Goal: Task Accomplishment & Management: Complete application form

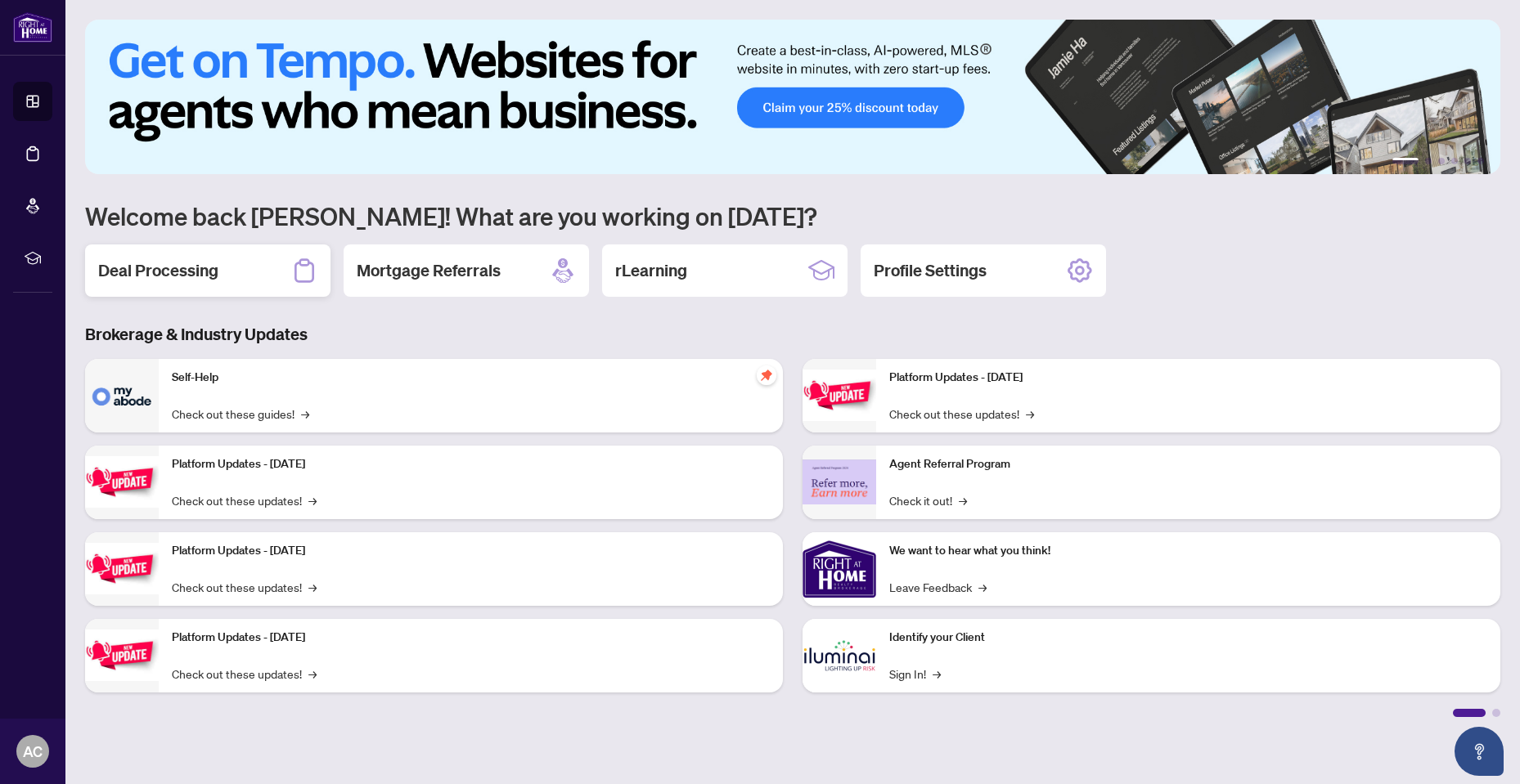
click at [235, 266] on div "Deal Processing" at bounding box center [207, 270] width 245 height 52
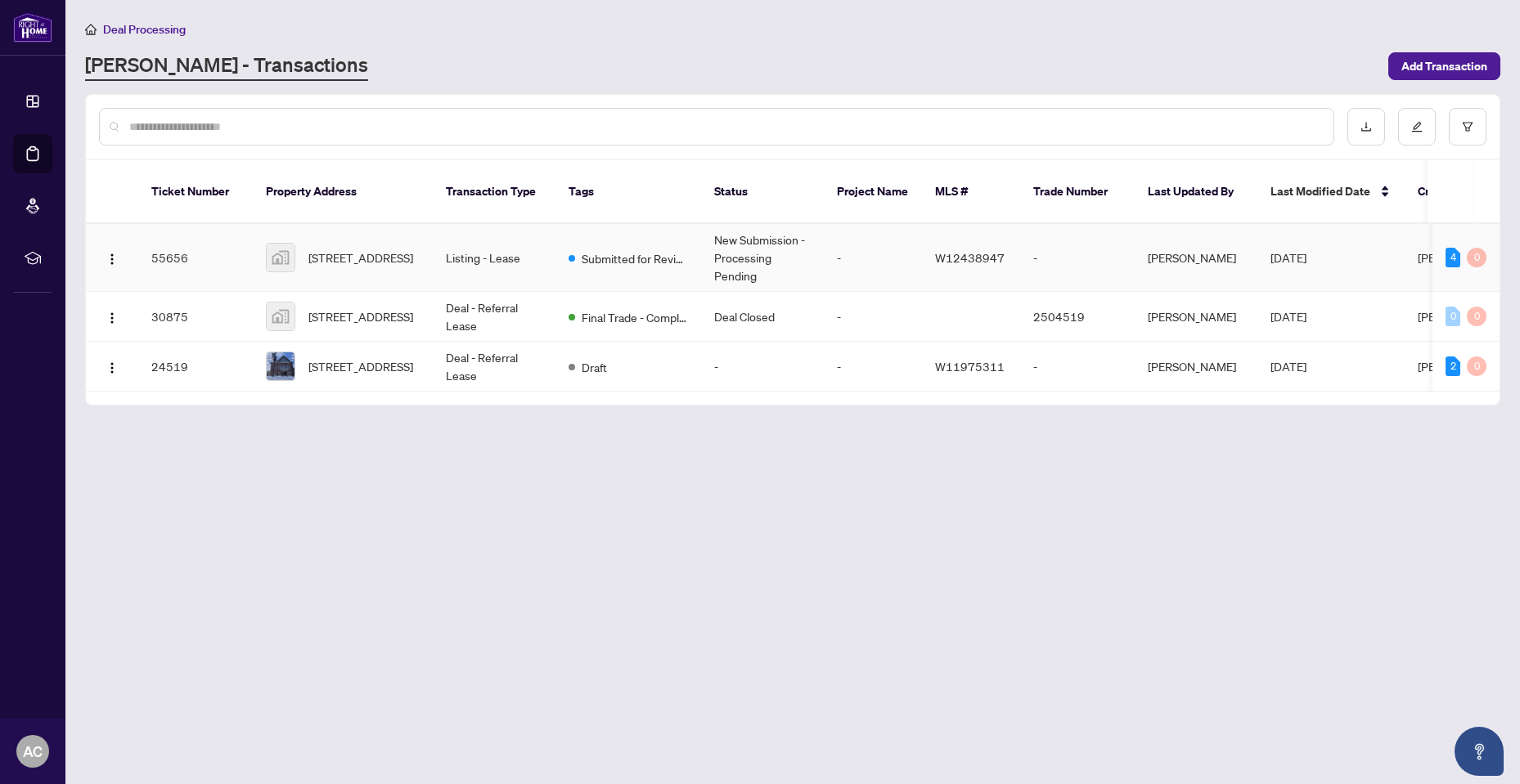
click at [734, 250] on td "New Submission - Processing Pending" at bounding box center [762, 258] width 123 height 68
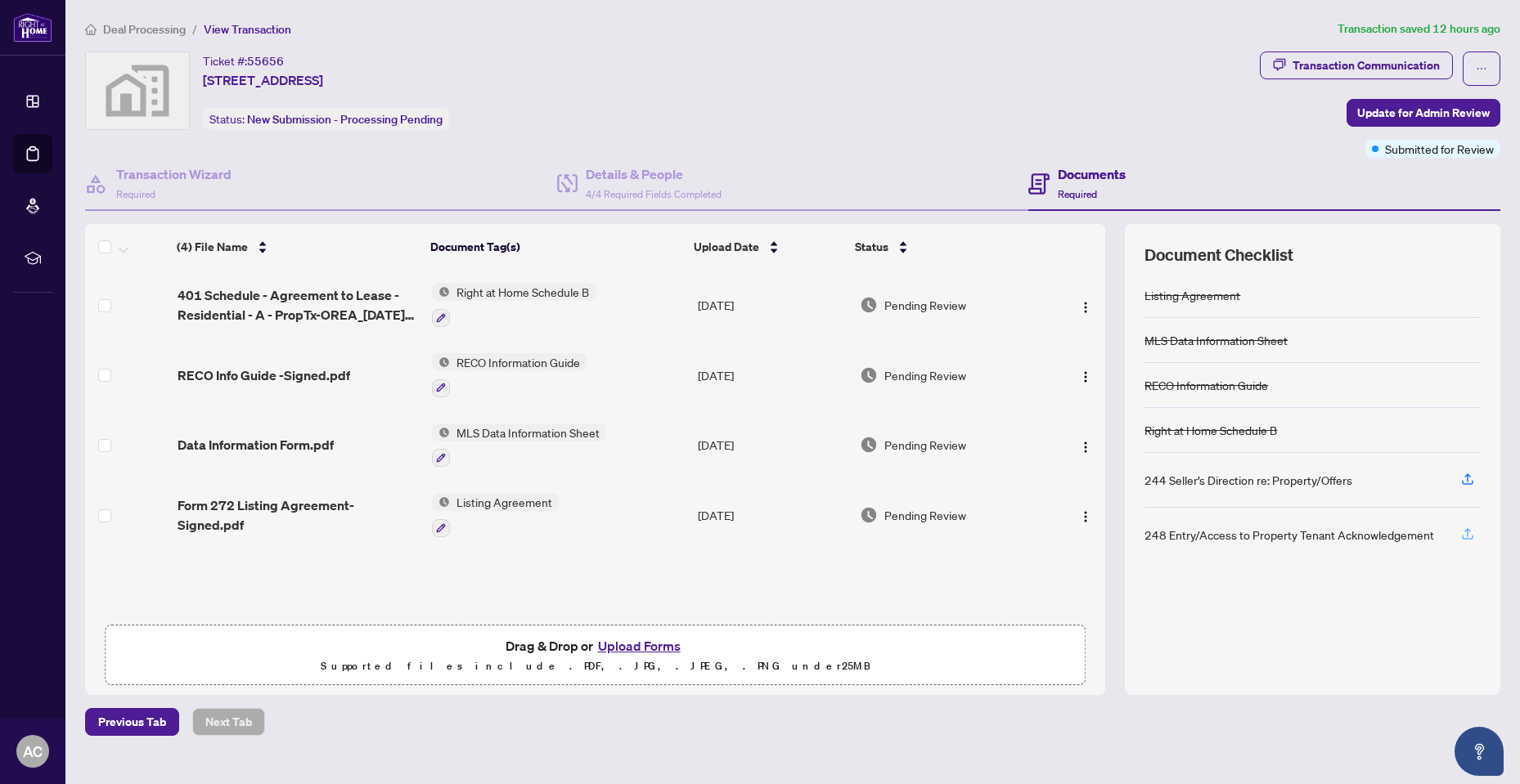
click at [1468, 529] on icon "button" at bounding box center [1467, 532] width 7 height 9
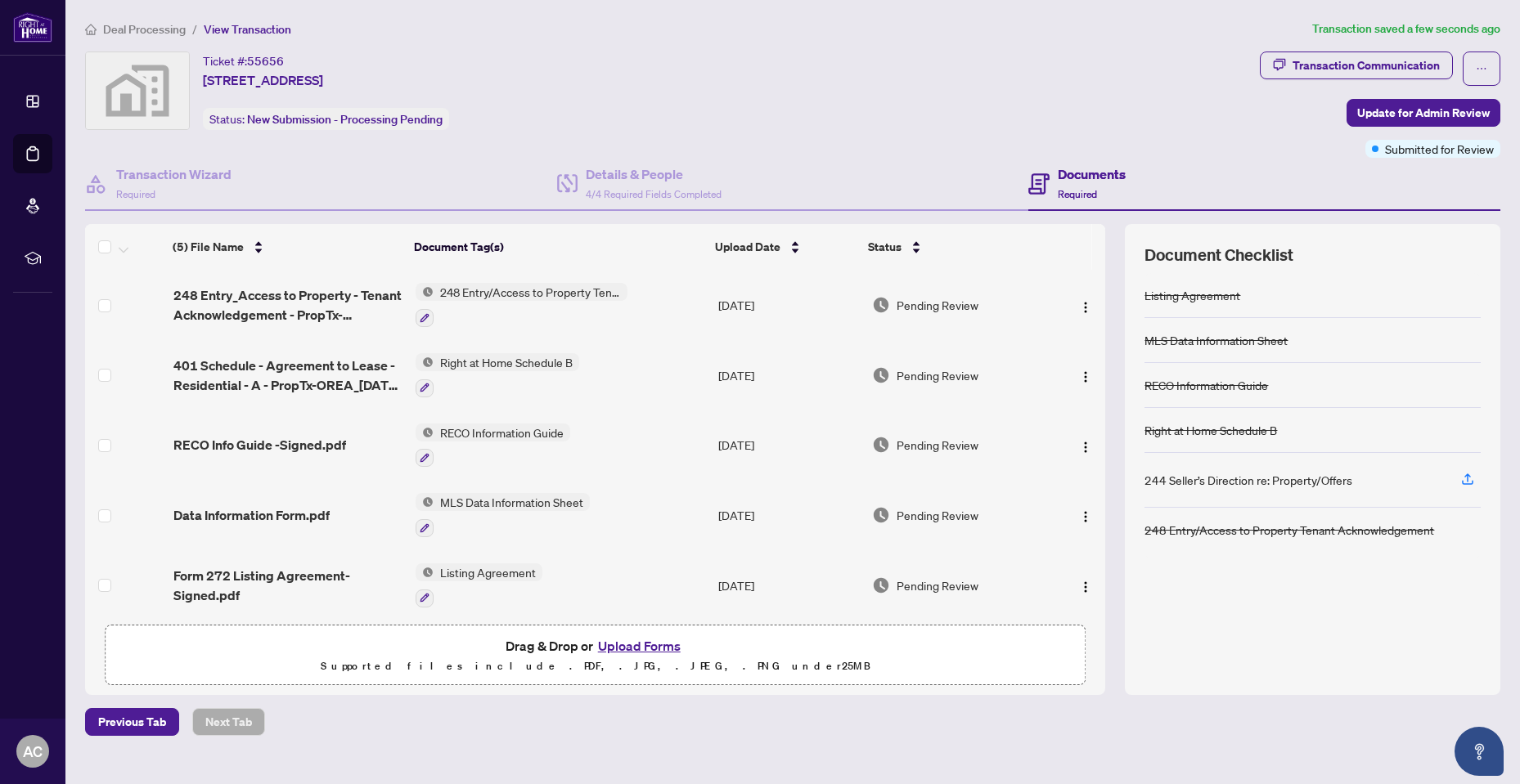
scroll to position [4, 0]
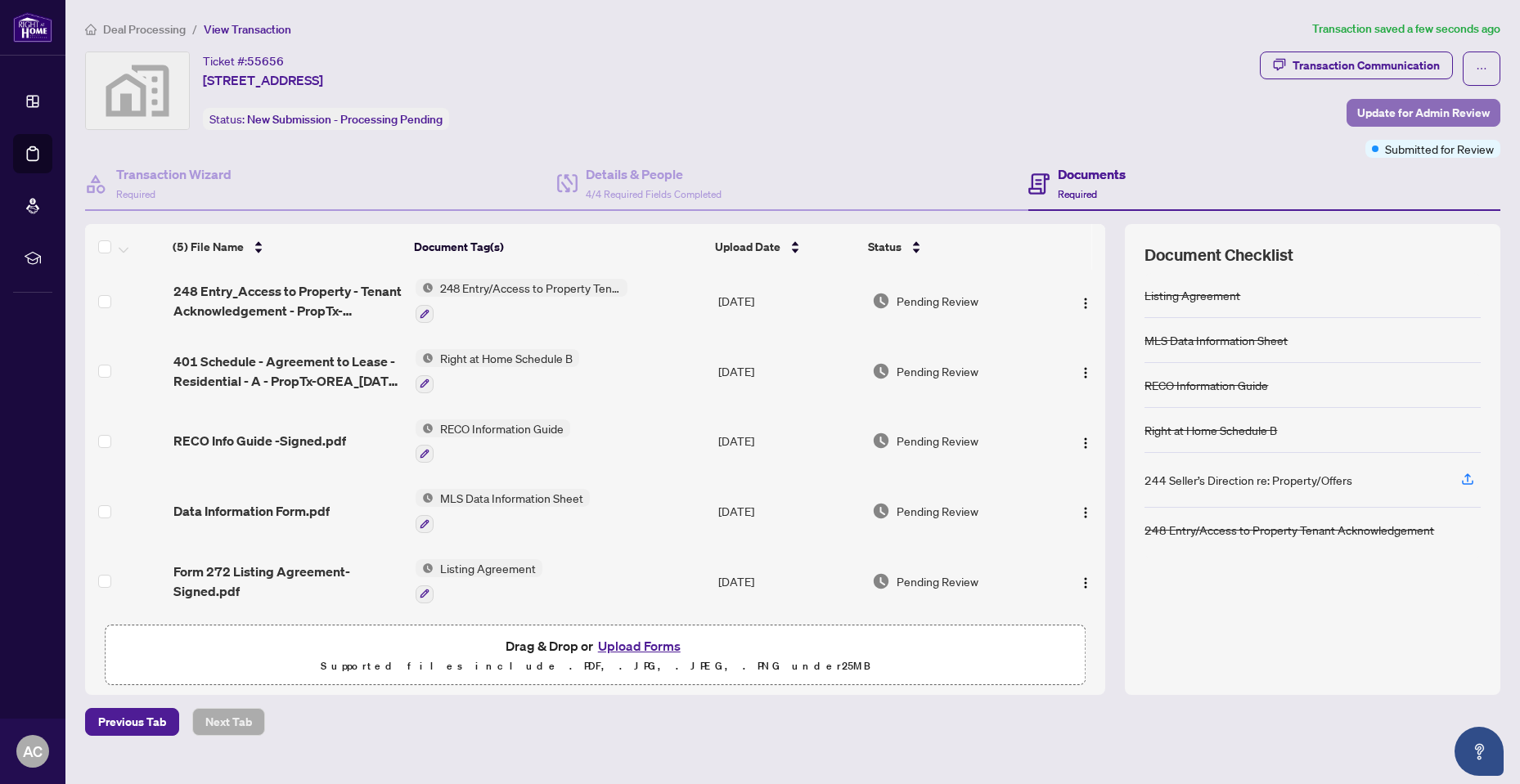
click at [1417, 106] on span "Update for Admin Review" at bounding box center [1424, 113] width 132 height 26
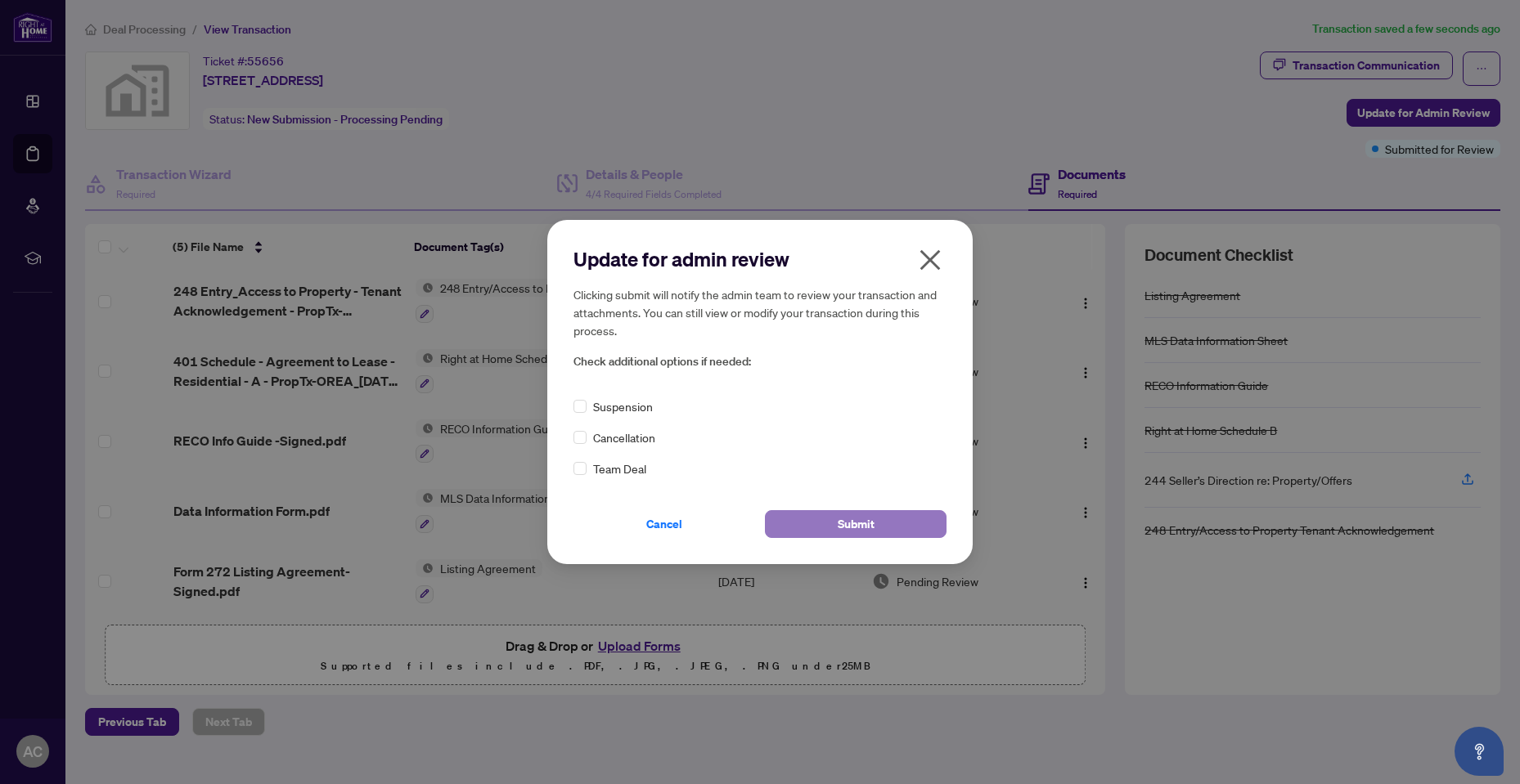
click at [875, 525] on button "Submit" at bounding box center [856, 524] width 182 height 27
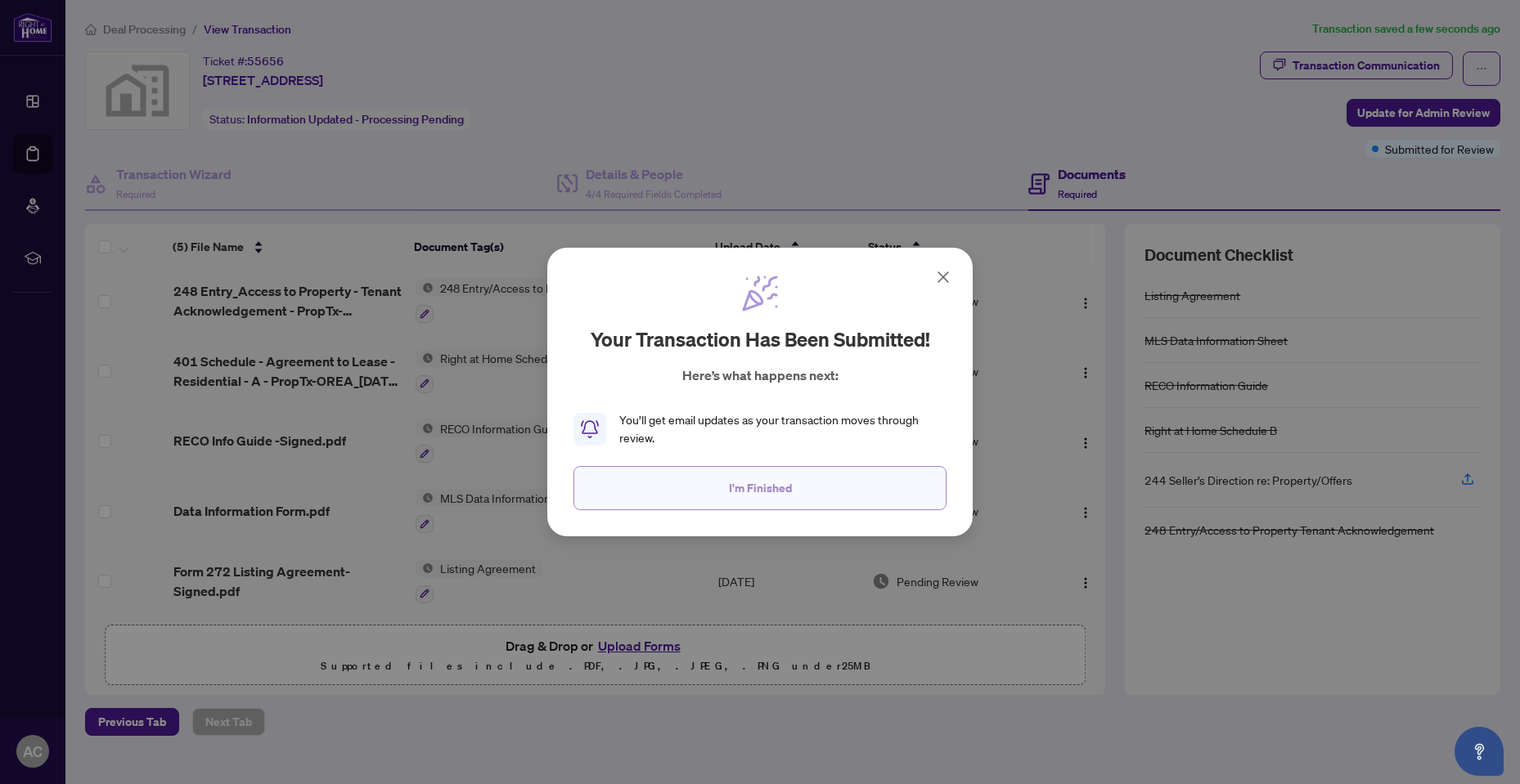
click at [795, 494] on button "I'm Finished" at bounding box center [760, 488] width 373 height 44
